Goal: Transaction & Acquisition: Obtain resource

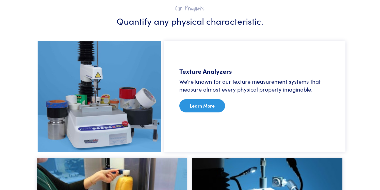
scroll to position [291, 0]
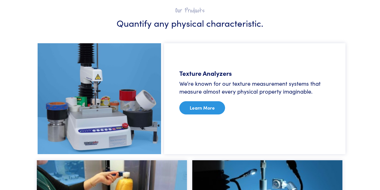
click at [208, 108] on link "Learn More" at bounding box center [202, 107] width 46 height 13
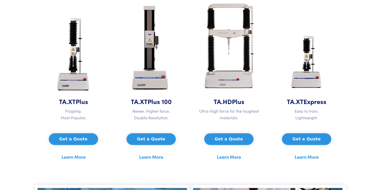
scroll to position [249, 0]
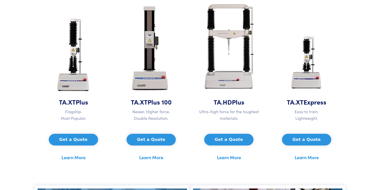
click at [153, 140] on button "Get a Quote" at bounding box center [150, 140] width 49 height 12
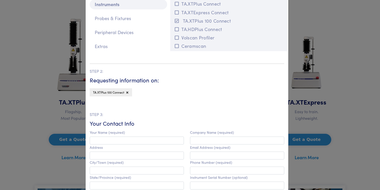
scroll to position [0, 0]
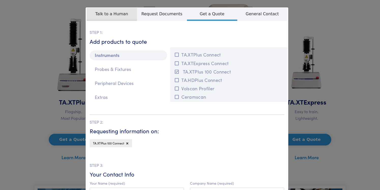
click at [130, 12] on span "Talk to a Human" at bounding box center [112, 14] width 50 height 13
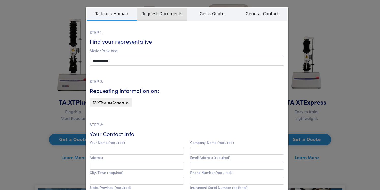
click at [158, 12] on span "Request Documents" at bounding box center [162, 14] width 50 height 13
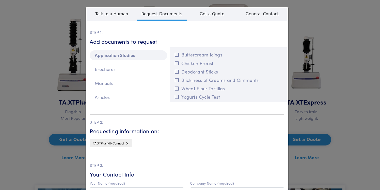
click at [327, 52] on div "**********" at bounding box center [190, 95] width 380 height 190
